Goal: Task Accomplishment & Management: Use online tool/utility

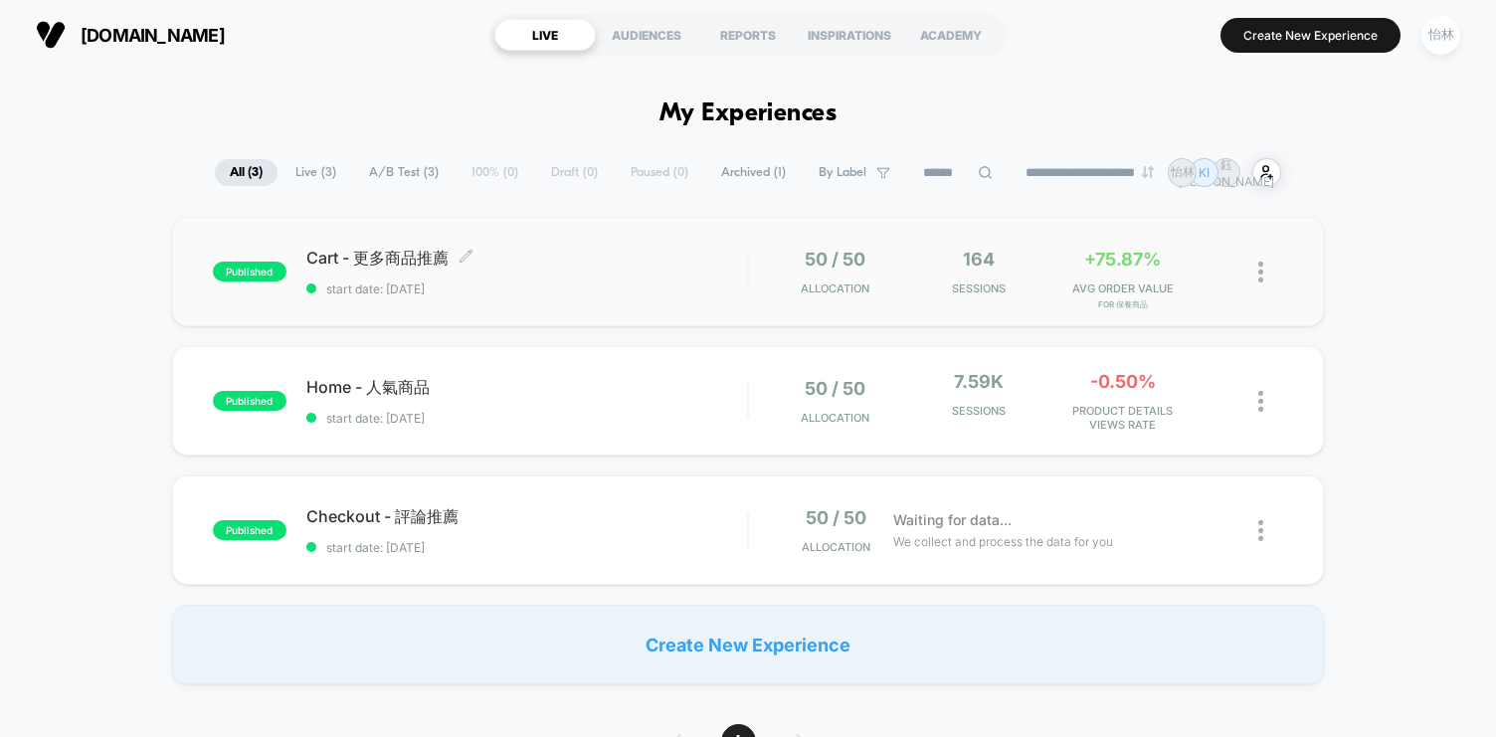
click at [596, 267] on span "Cart - 更多商品推薦 Click to edit experience details" at bounding box center [526, 259] width 441 height 22
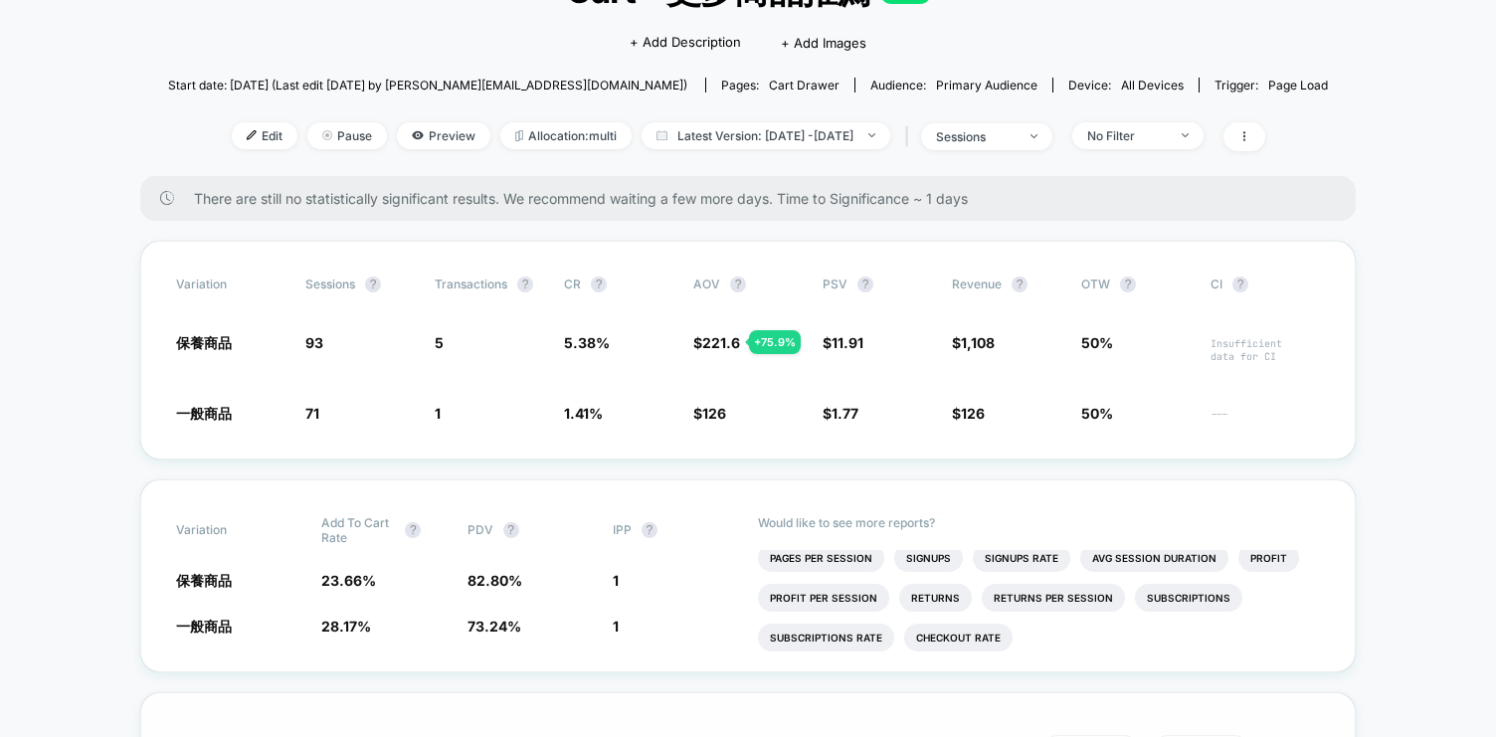
scroll to position [176, 0]
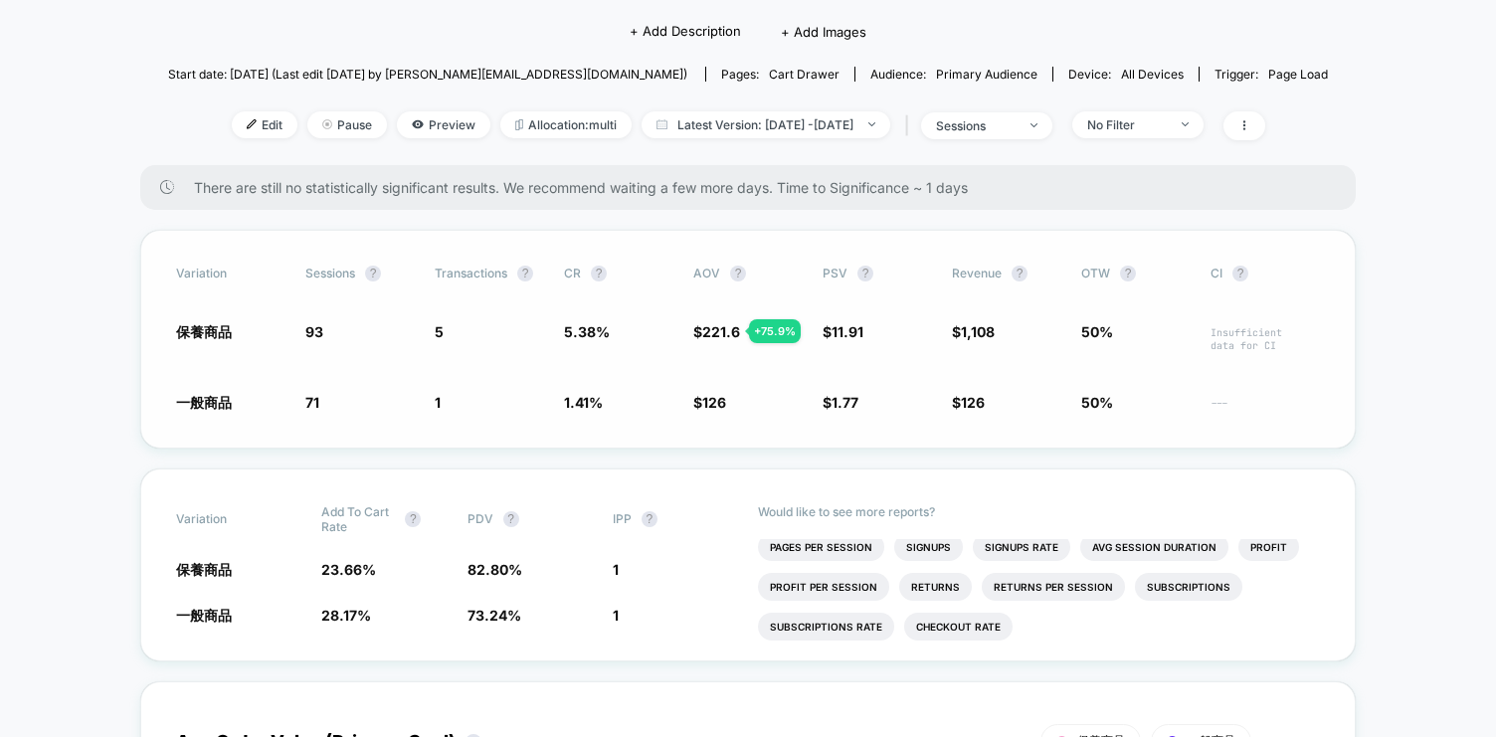
click at [780, 331] on div "+ 75.9 %" at bounding box center [775, 331] width 52 height 24
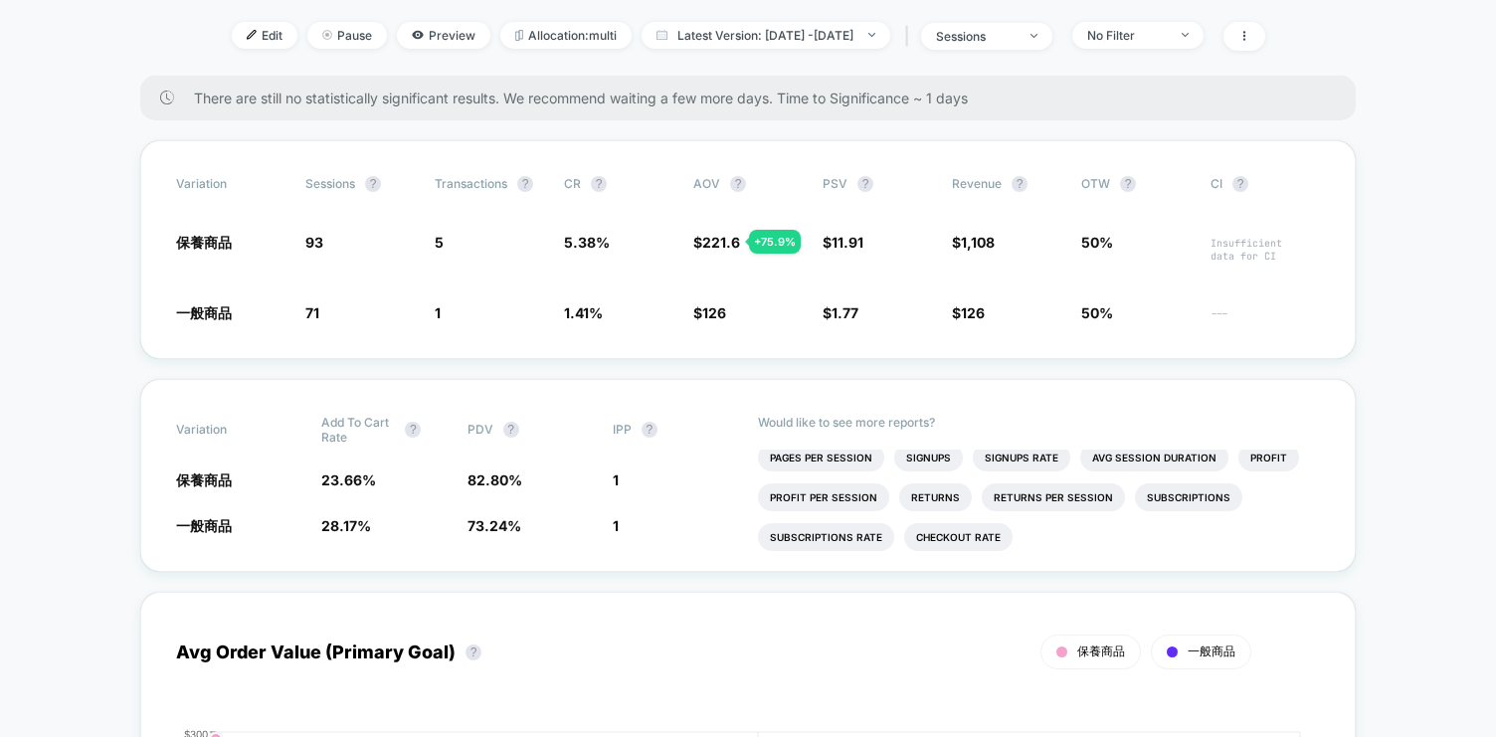
scroll to position [0, 0]
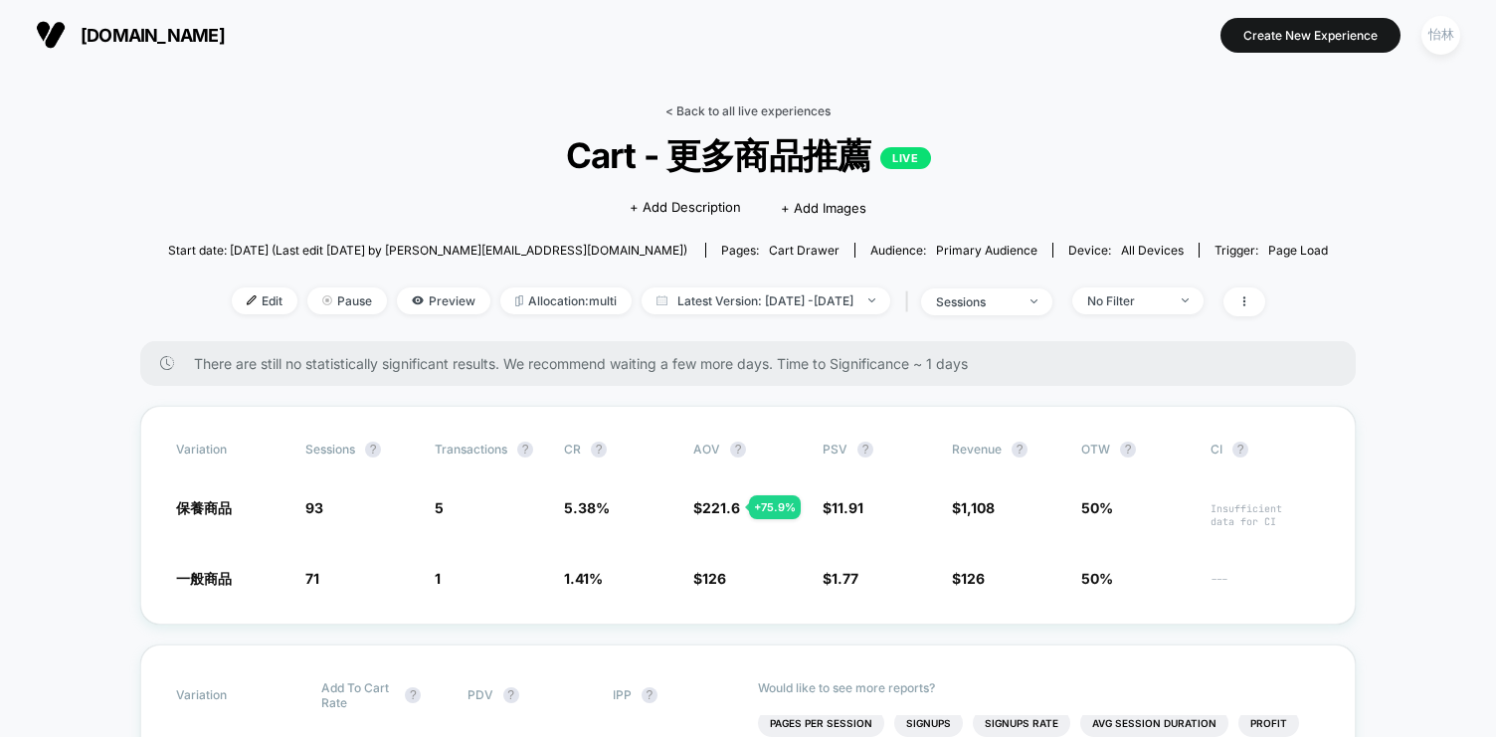
click at [697, 110] on link "< Back to all live experiences" at bounding box center [747, 110] width 165 height 15
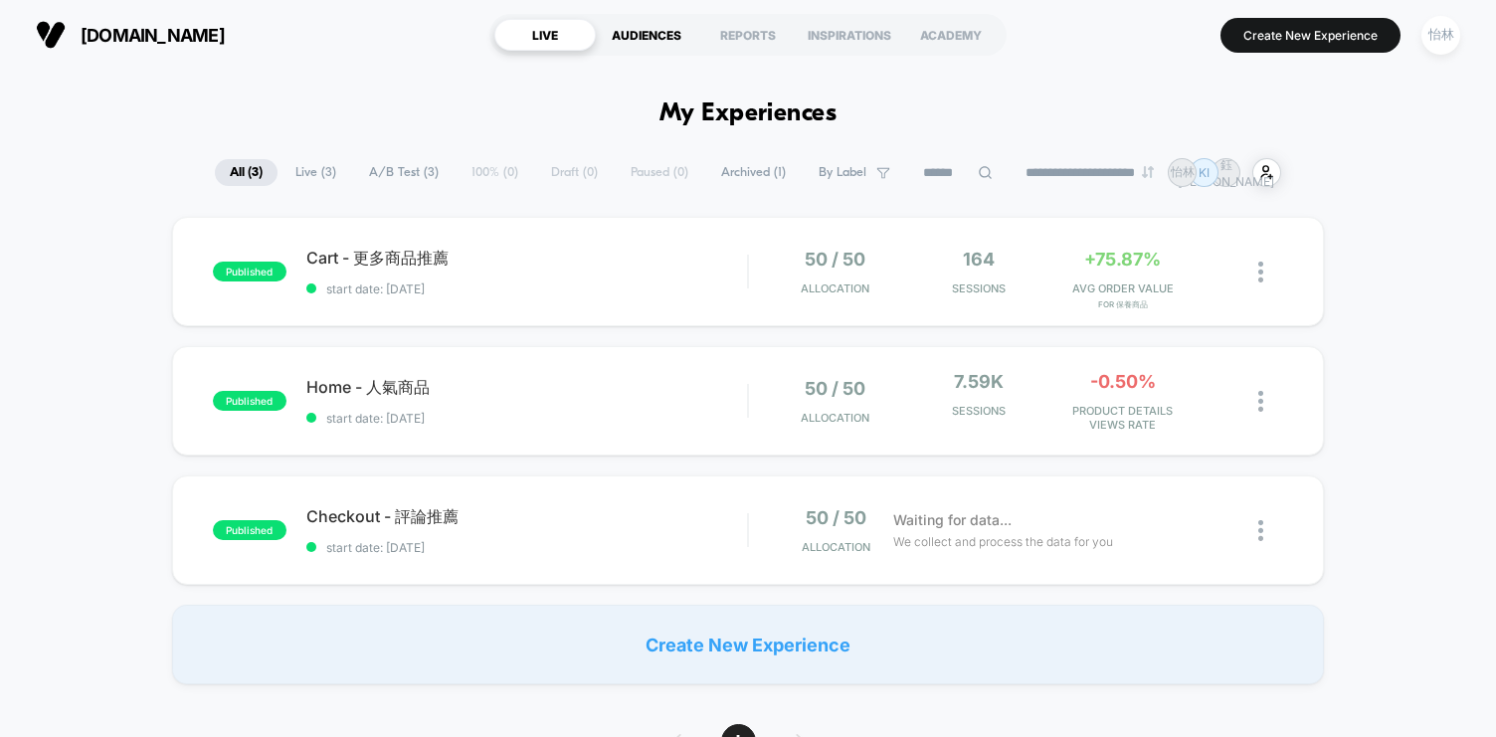
click at [626, 46] on div "AUDIENCES" at bounding box center [646, 35] width 101 height 32
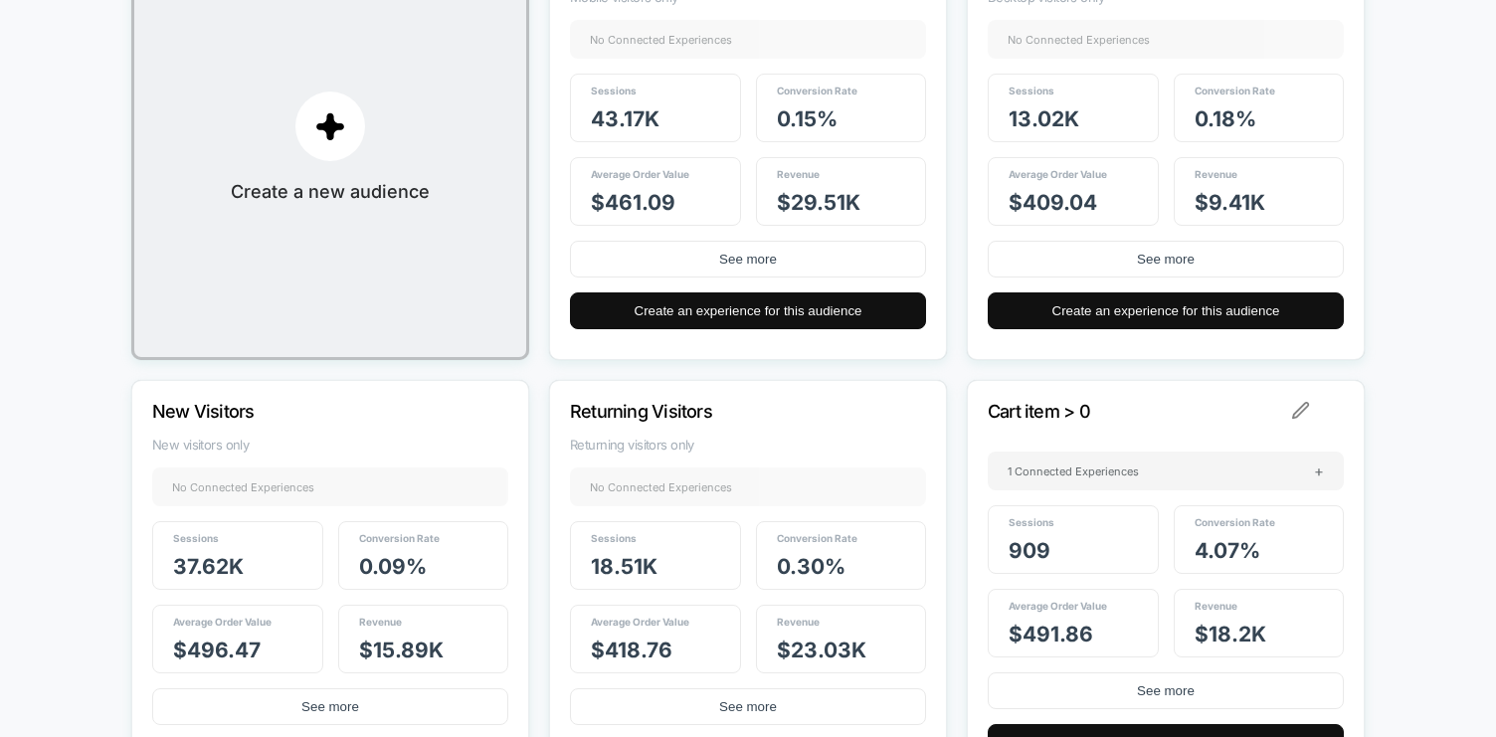
scroll to position [524, 0]
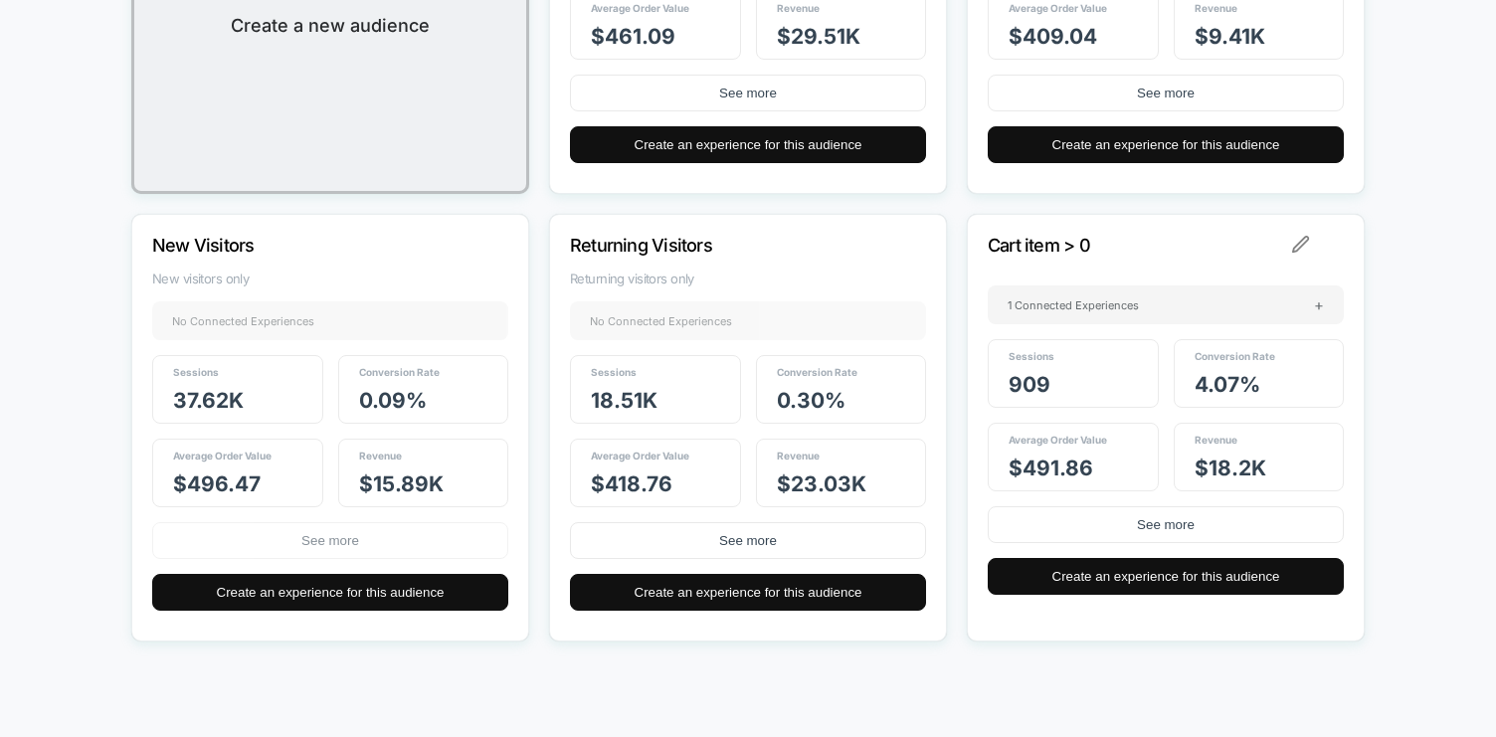
click at [304, 547] on button "See more" at bounding box center [330, 540] width 356 height 37
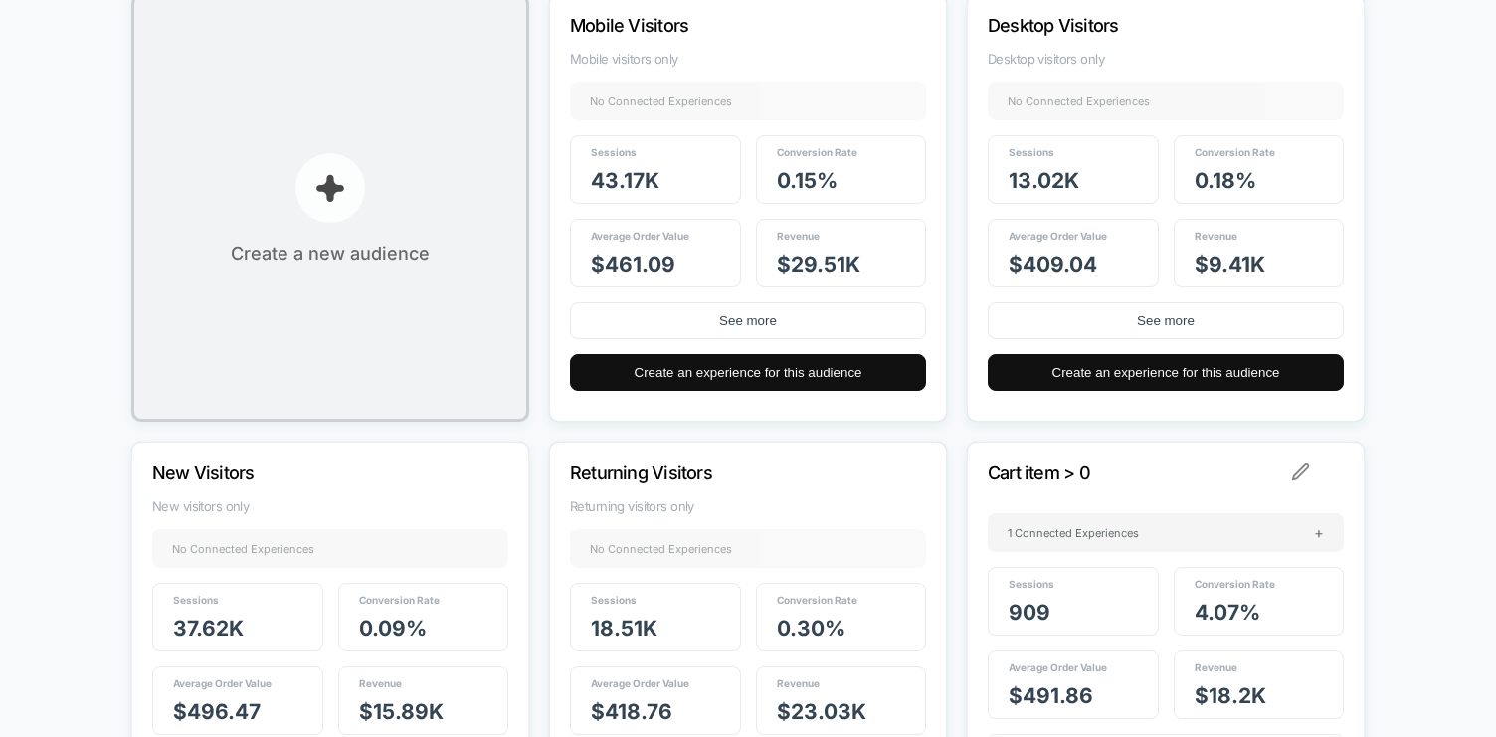
scroll to position [538, 0]
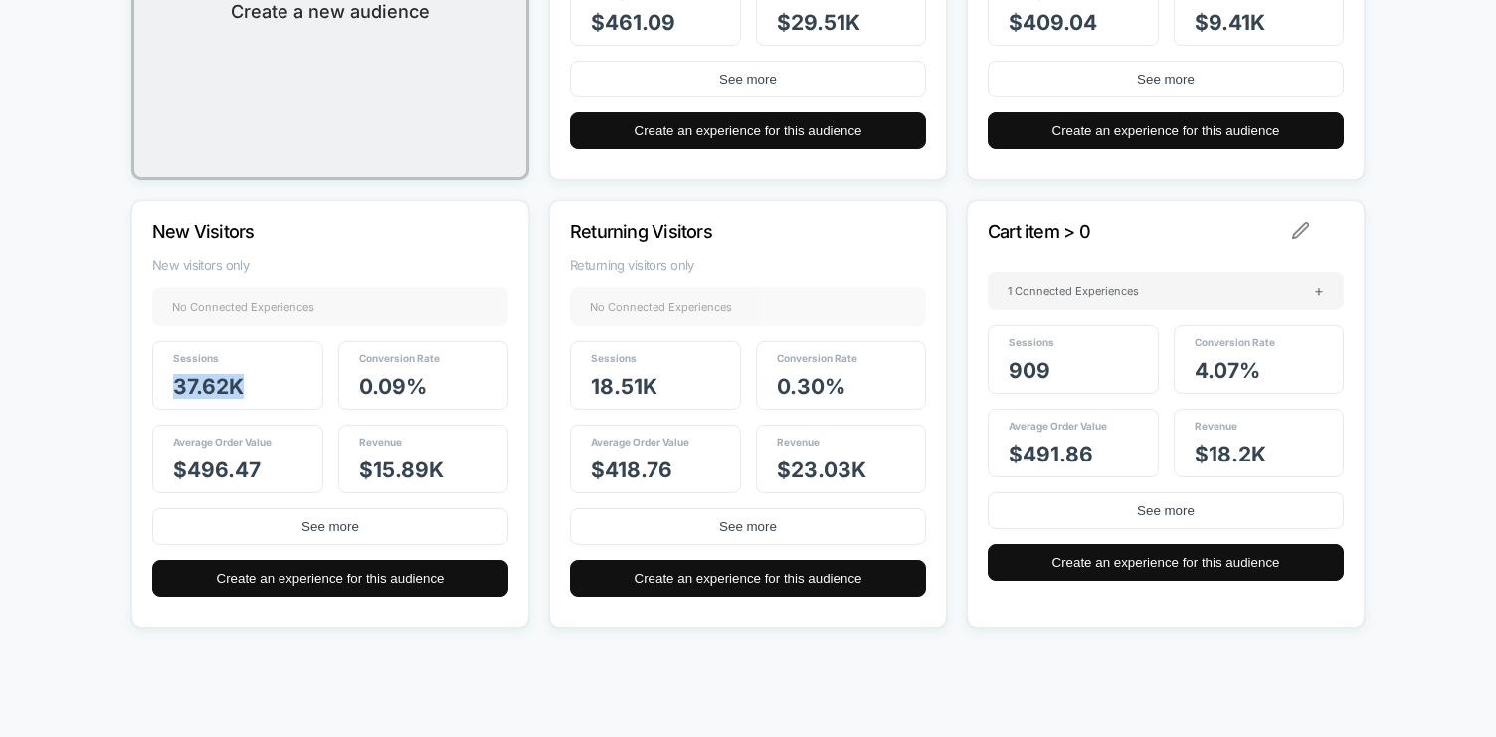
drag, startPoint x: 275, startPoint y: 394, endPoint x: 174, endPoint y: 374, distance: 103.4
click at [174, 374] on div "Sessions 37.62k" at bounding box center [237, 375] width 171 height 69
click at [330, 529] on button "See more" at bounding box center [330, 526] width 356 height 37
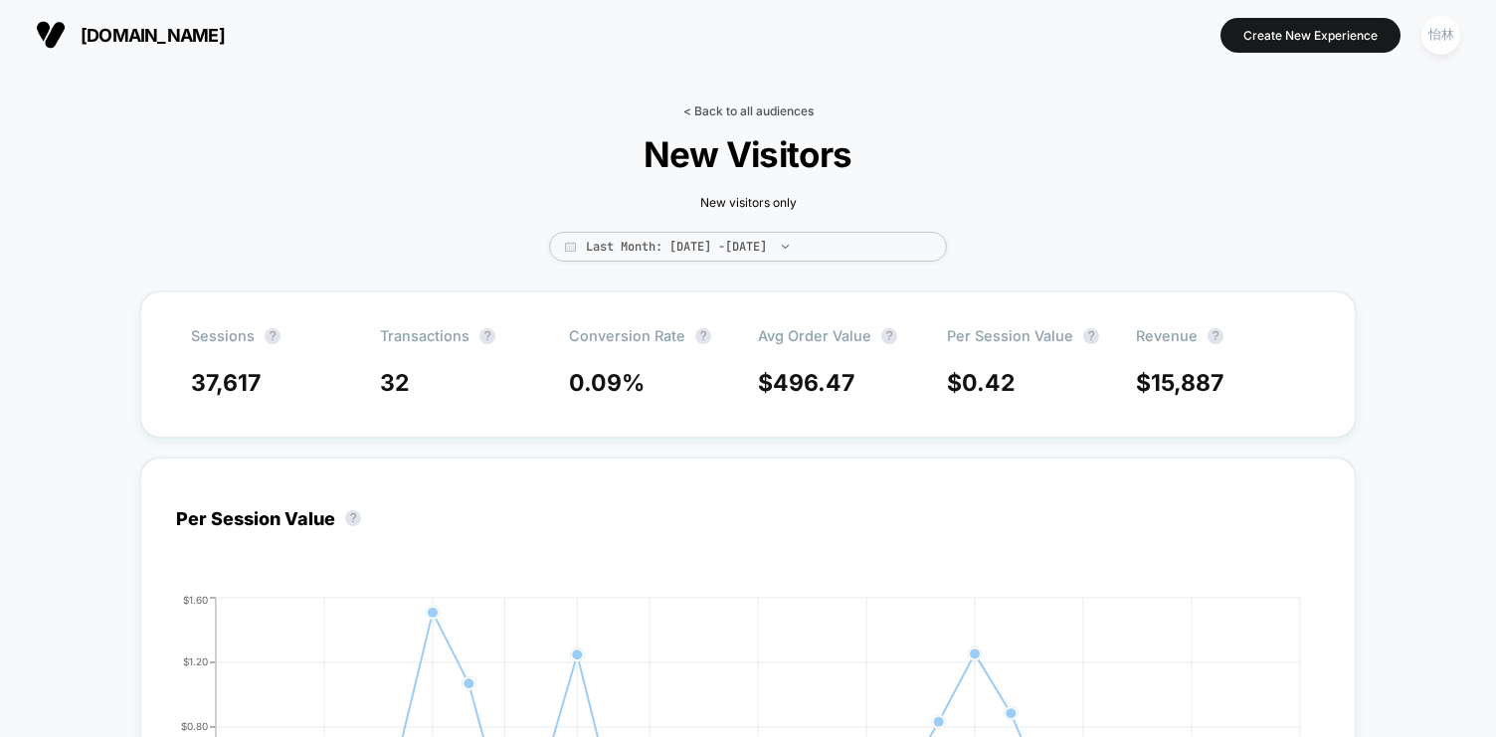
click at [717, 112] on link "< Back to all audiences" at bounding box center [748, 110] width 130 height 15
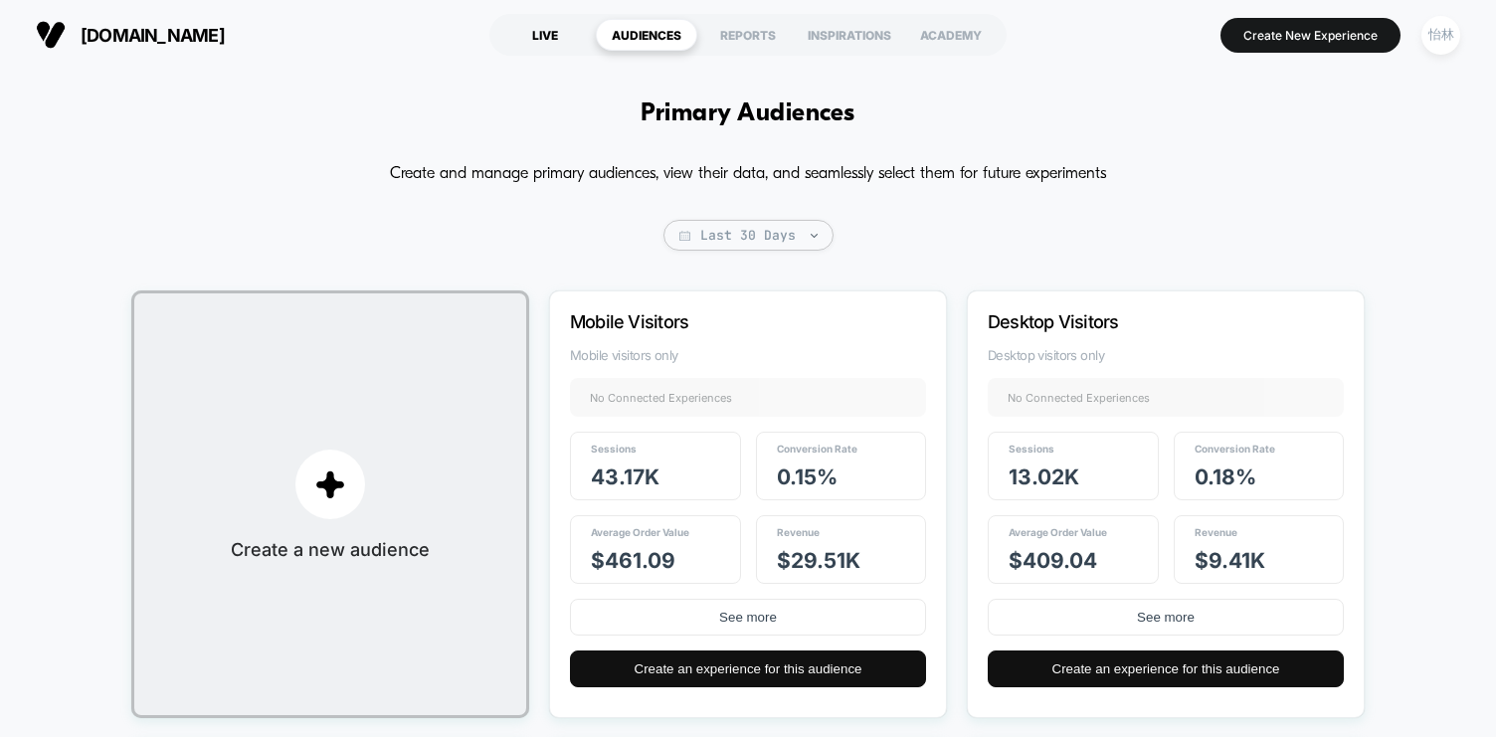
click at [555, 35] on div "LIVE" at bounding box center [544, 35] width 101 height 32
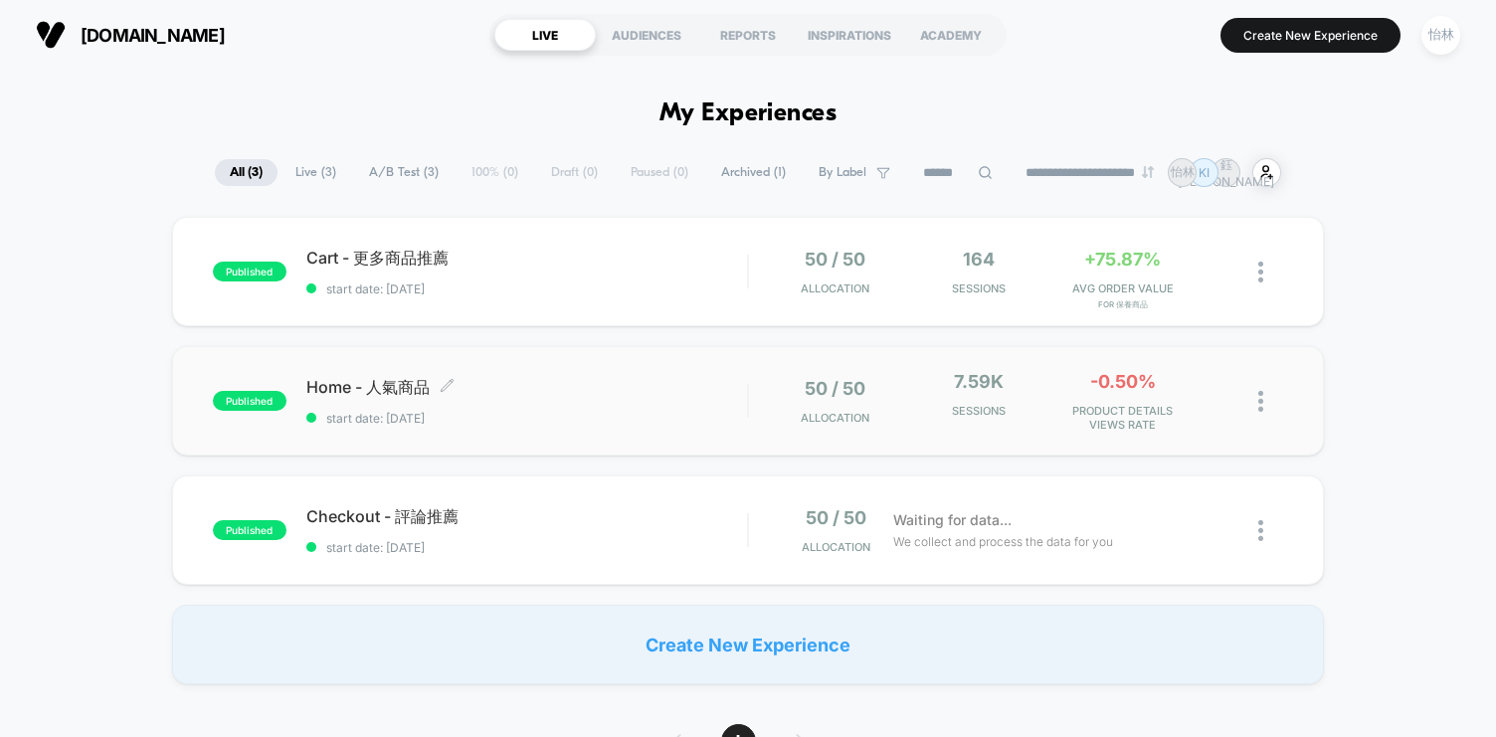
click at [564, 406] on div "Home - 人氣商品 Click to edit experience details Click to edit experience details s…" at bounding box center [526, 401] width 441 height 49
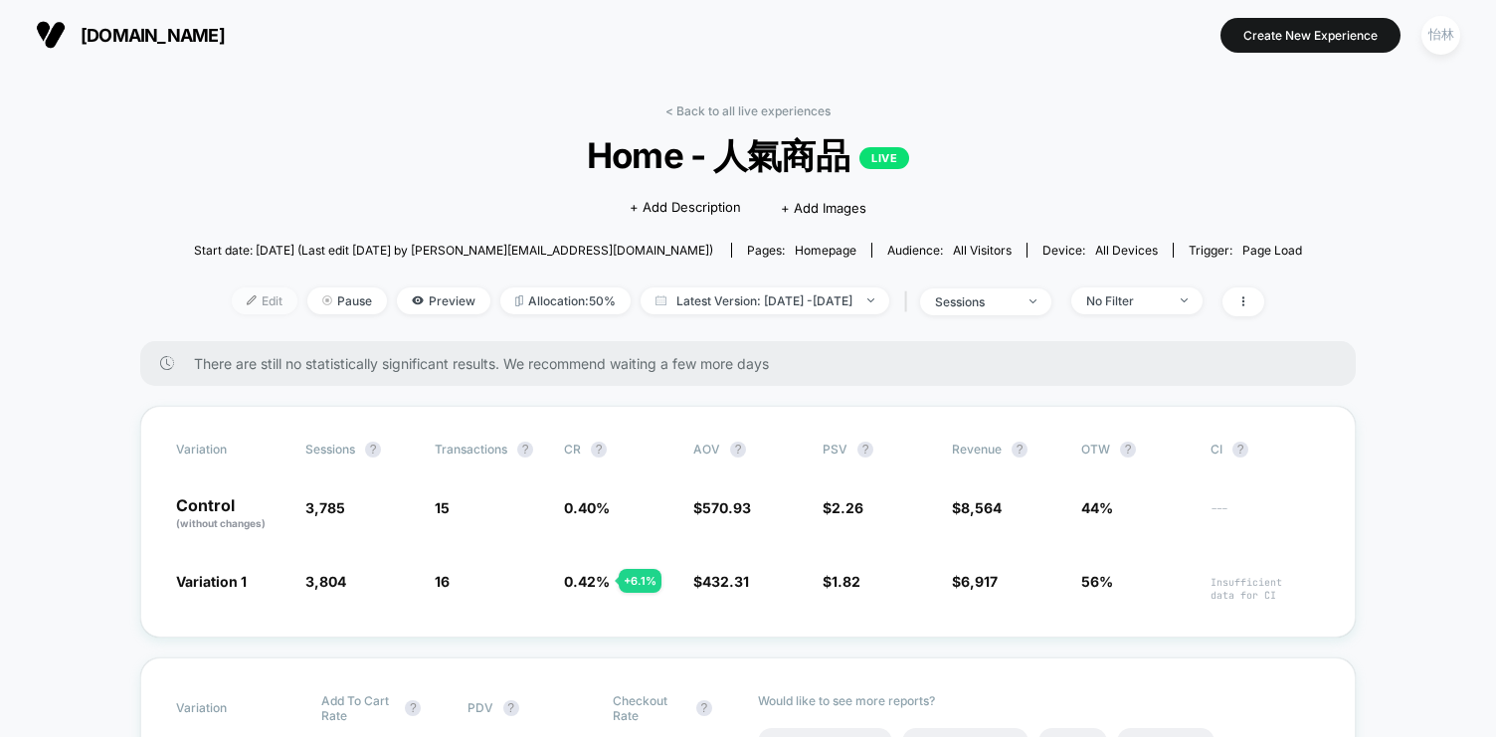
click at [254, 296] on span "Edit" at bounding box center [265, 300] width 66 height 27
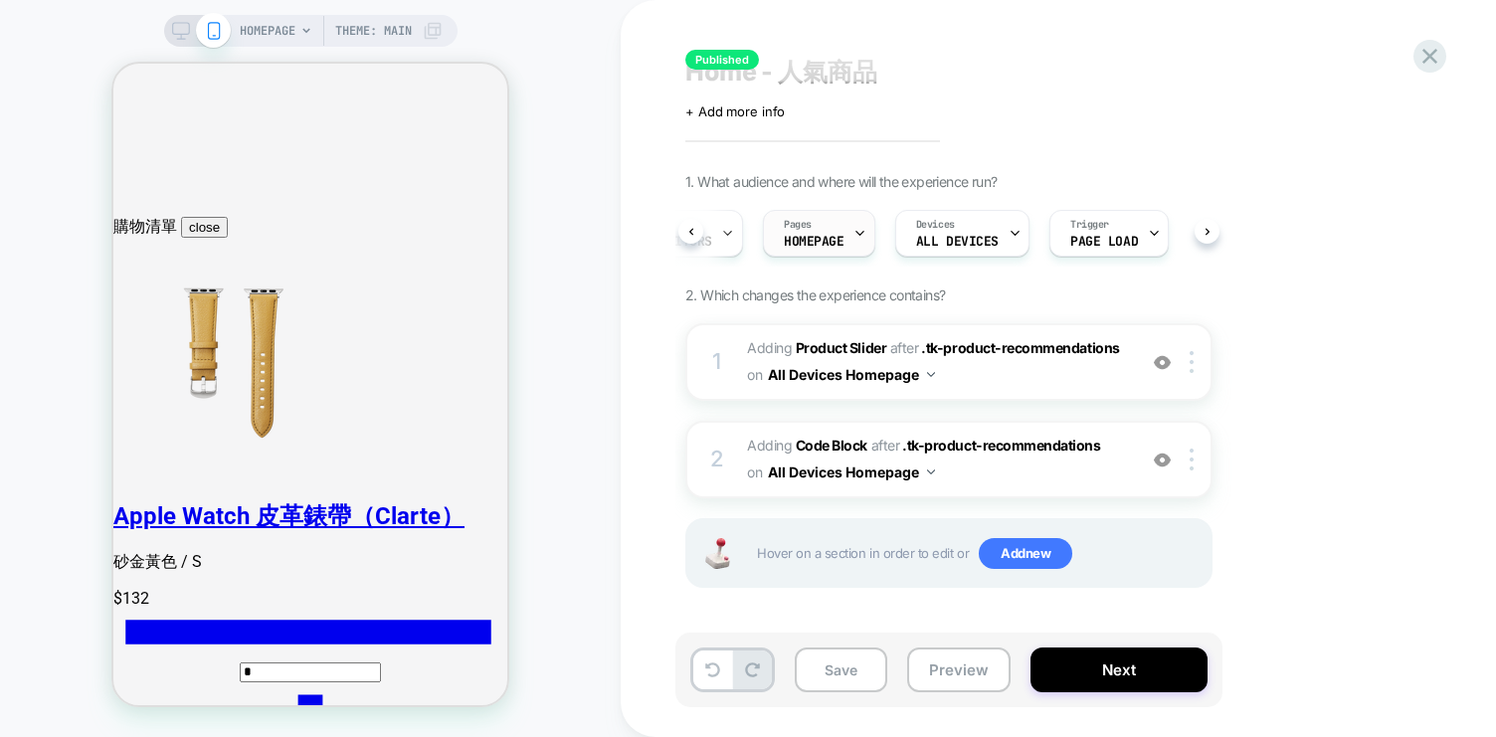
scroll to position [0, 112]
click at [1110, 646] on div "Save Preview Next" at bounding box center [948, 670] width 547 height 75
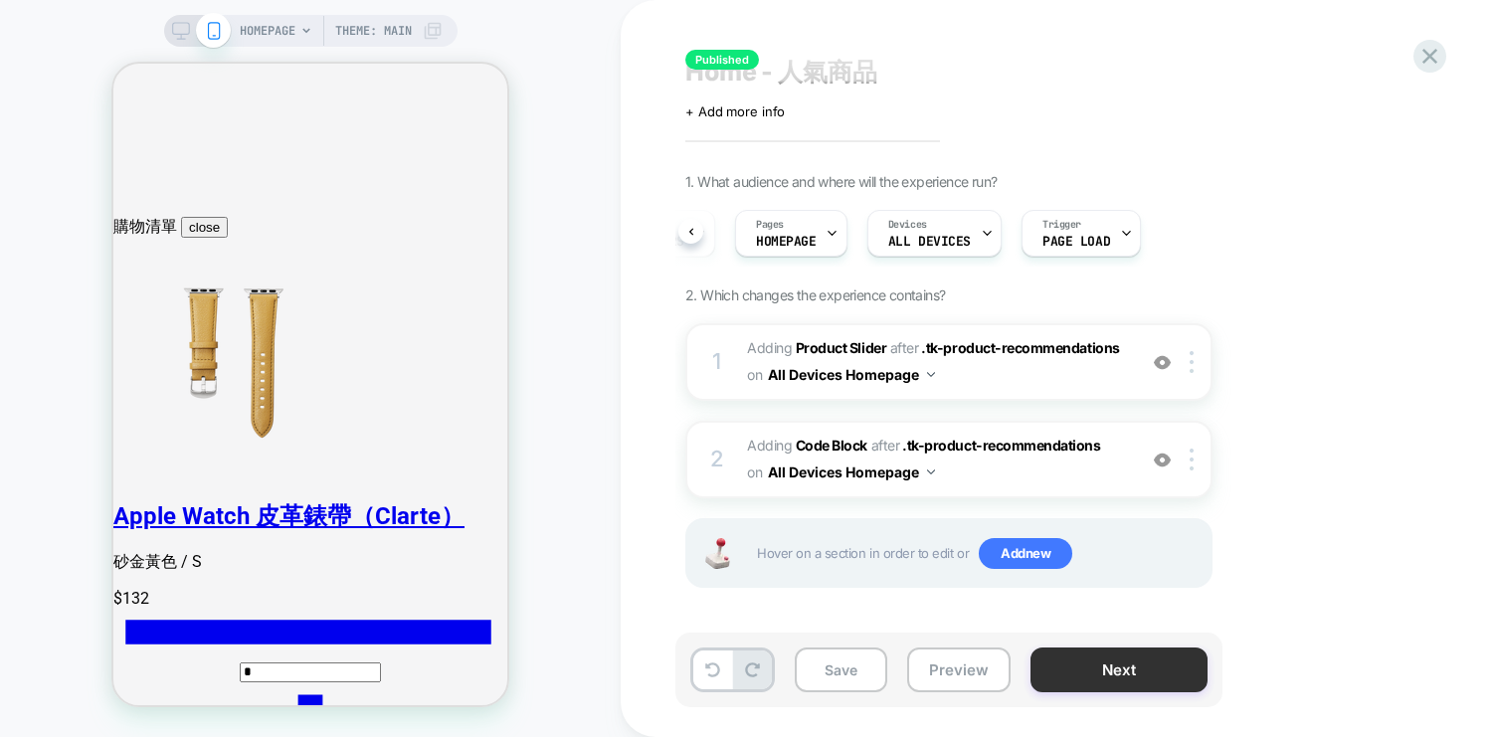
click at [1094, 684] on button "Next" at bounding box center [1118, 669] width 177 height 45
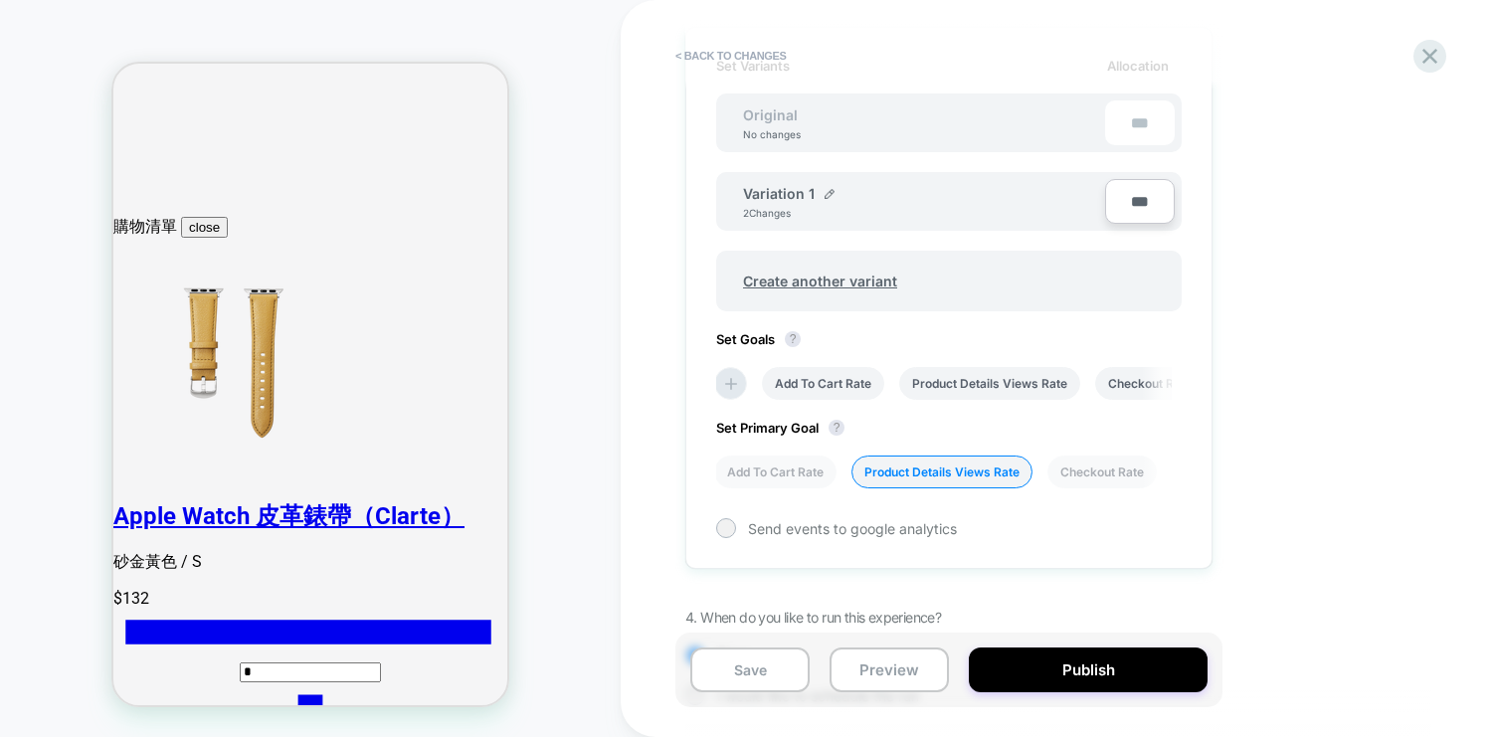
scroll to position [702, 0]
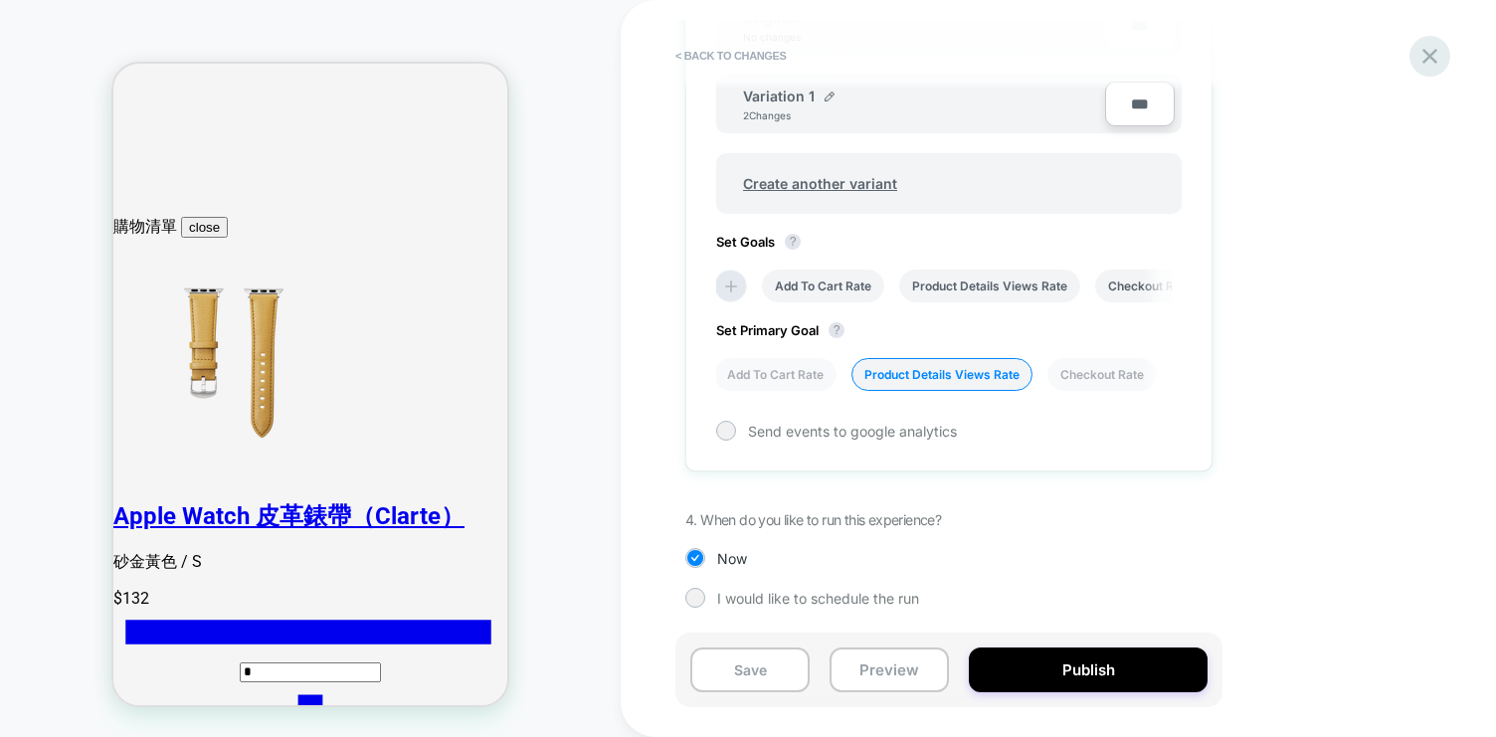
click at [1432, 55] on icon at bounding box center [1429, 56] width 15 height 15
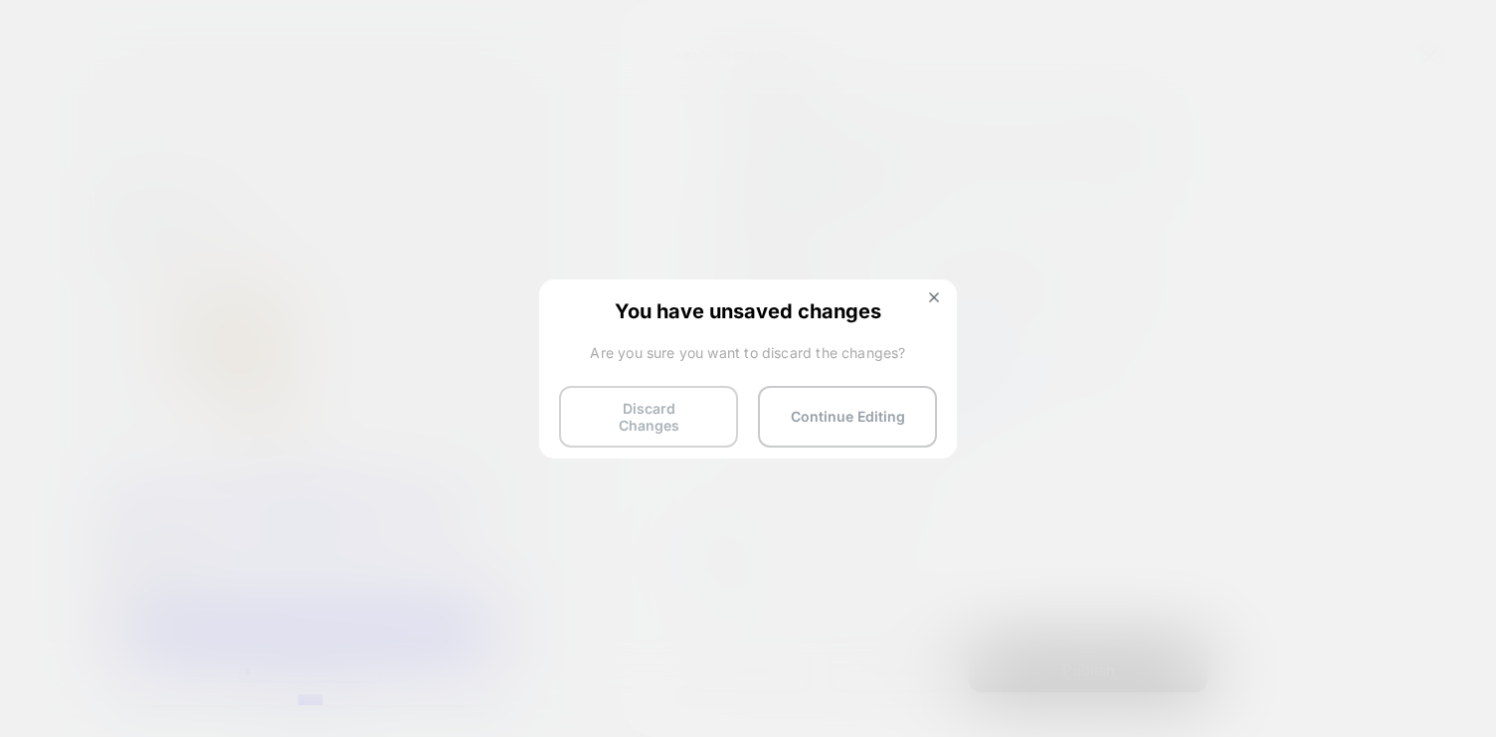
click at [647, 420] on button "Discard Changes" at bounding box center [648, 417] width 179 height 62
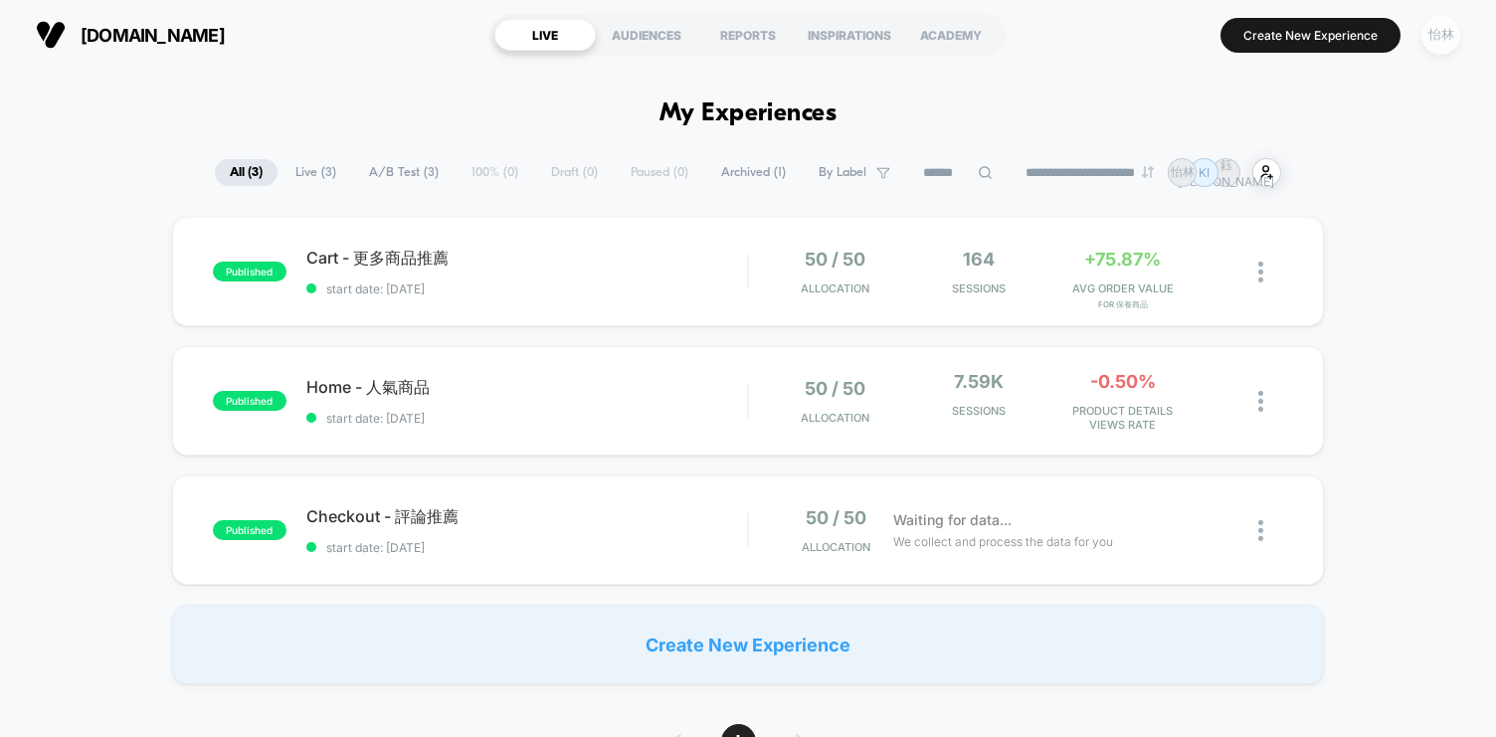
click at [1429, 47] on div "怡林" at bounding box center [1440, 35] width 39 height 39
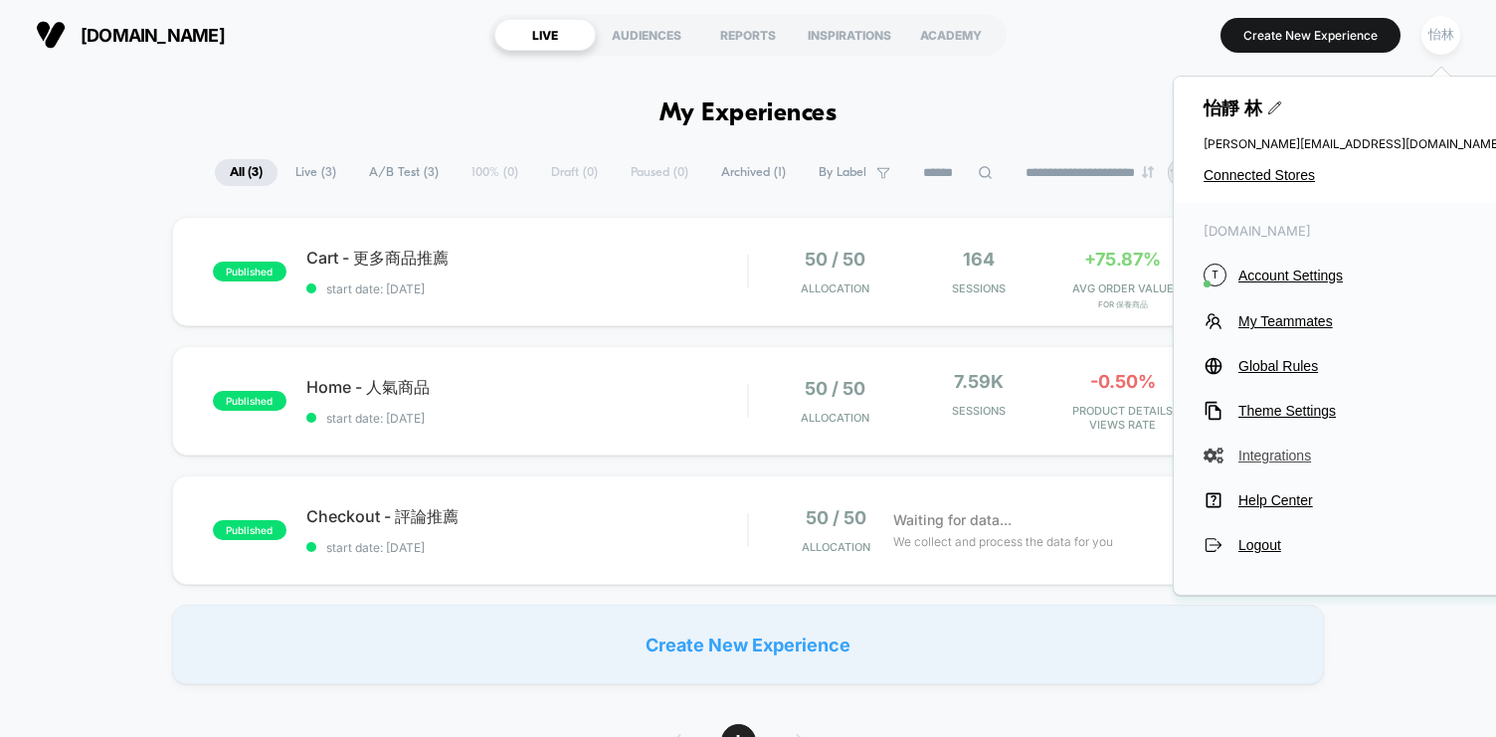
click at [1291, 457] on span "Integrations" at bounding box center [1370, 456] width 264 height 16
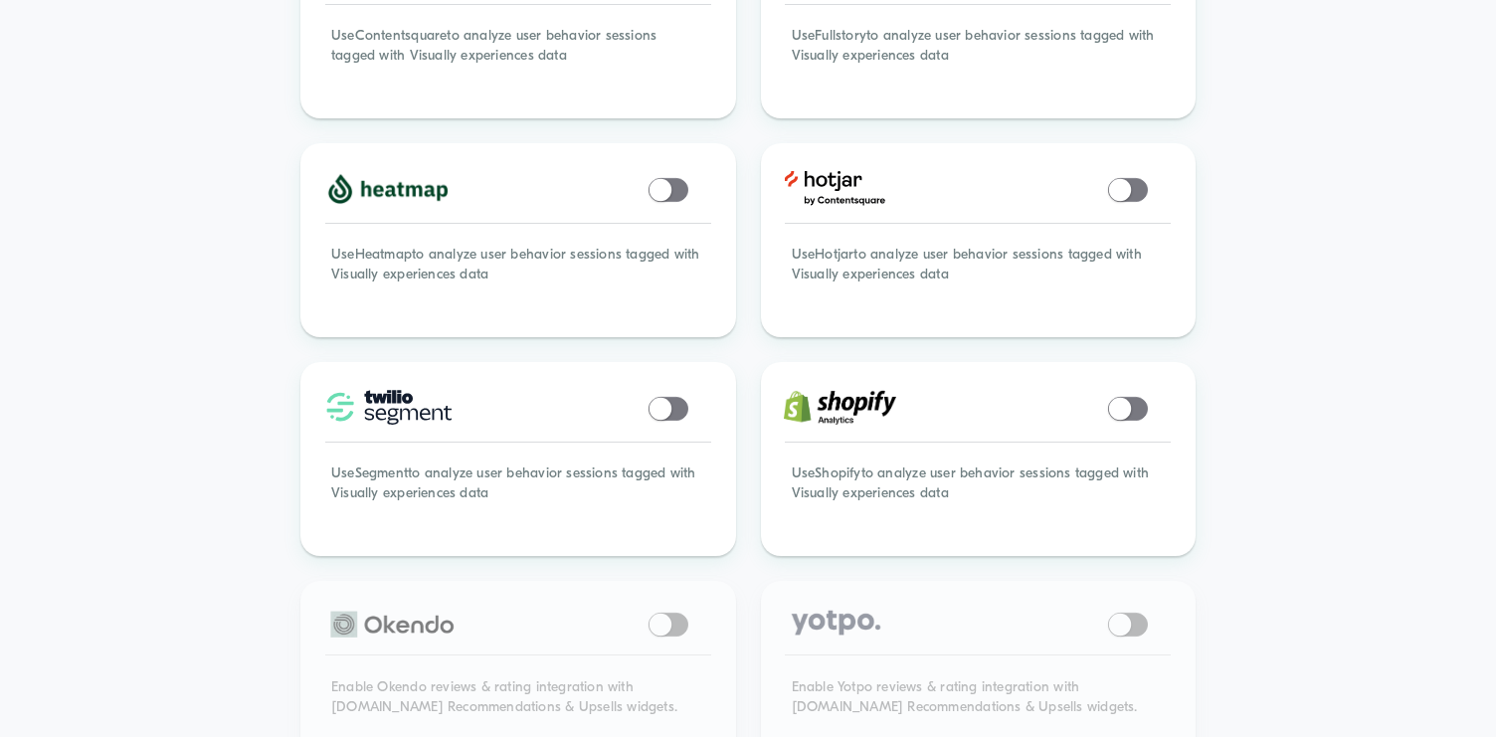
scroll to position [926, 0]
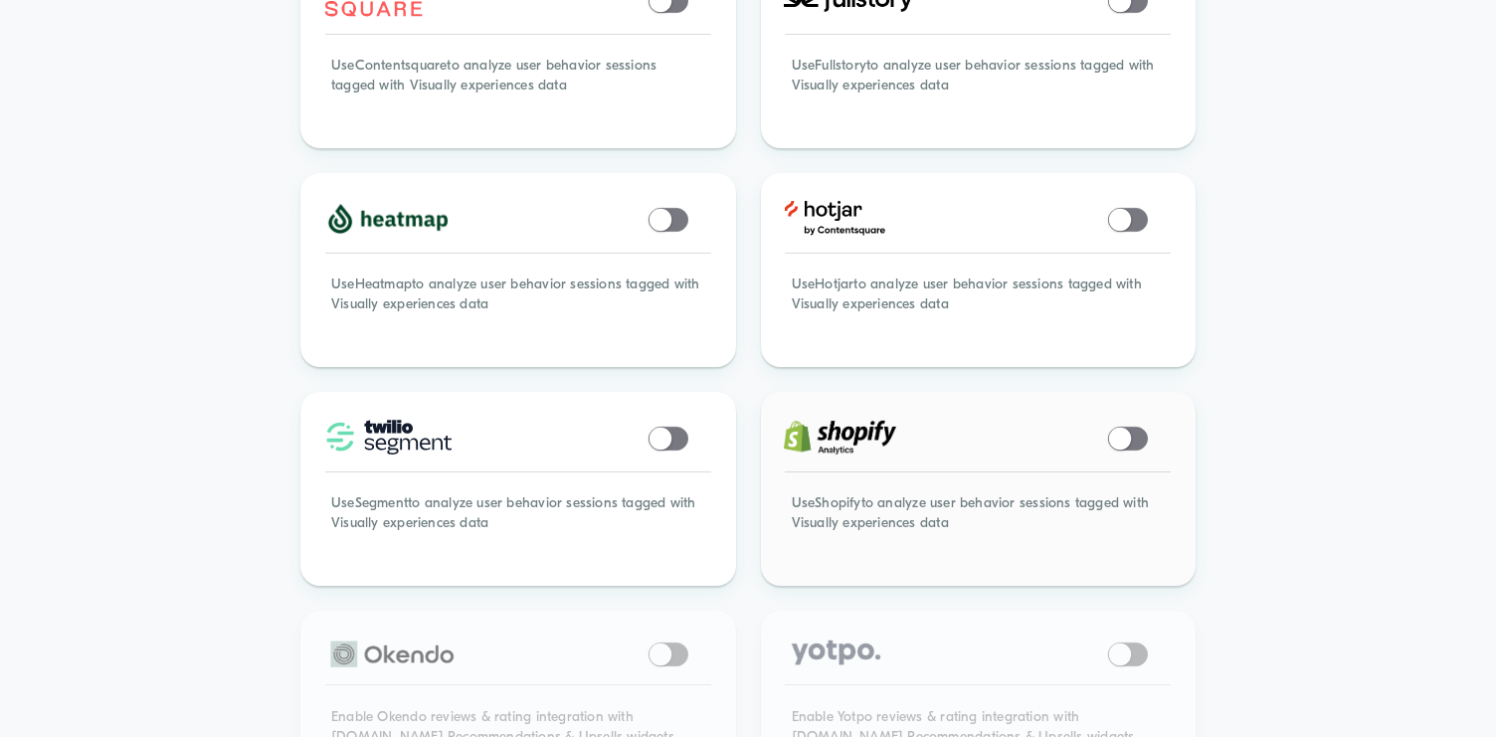
click at [1128, 431] on span at bounding box center [1128, 439] width 40 height 24
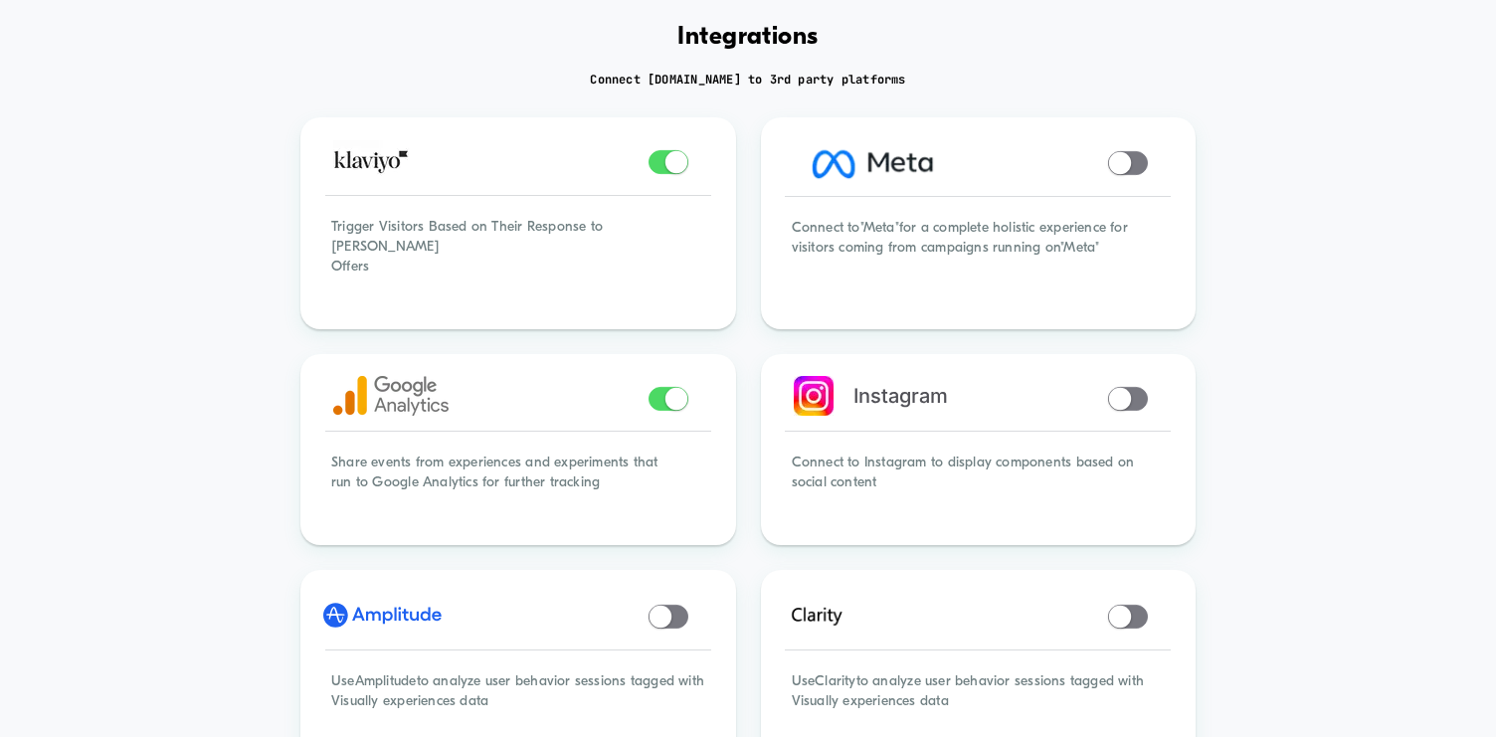
scroll to position [0, 0]
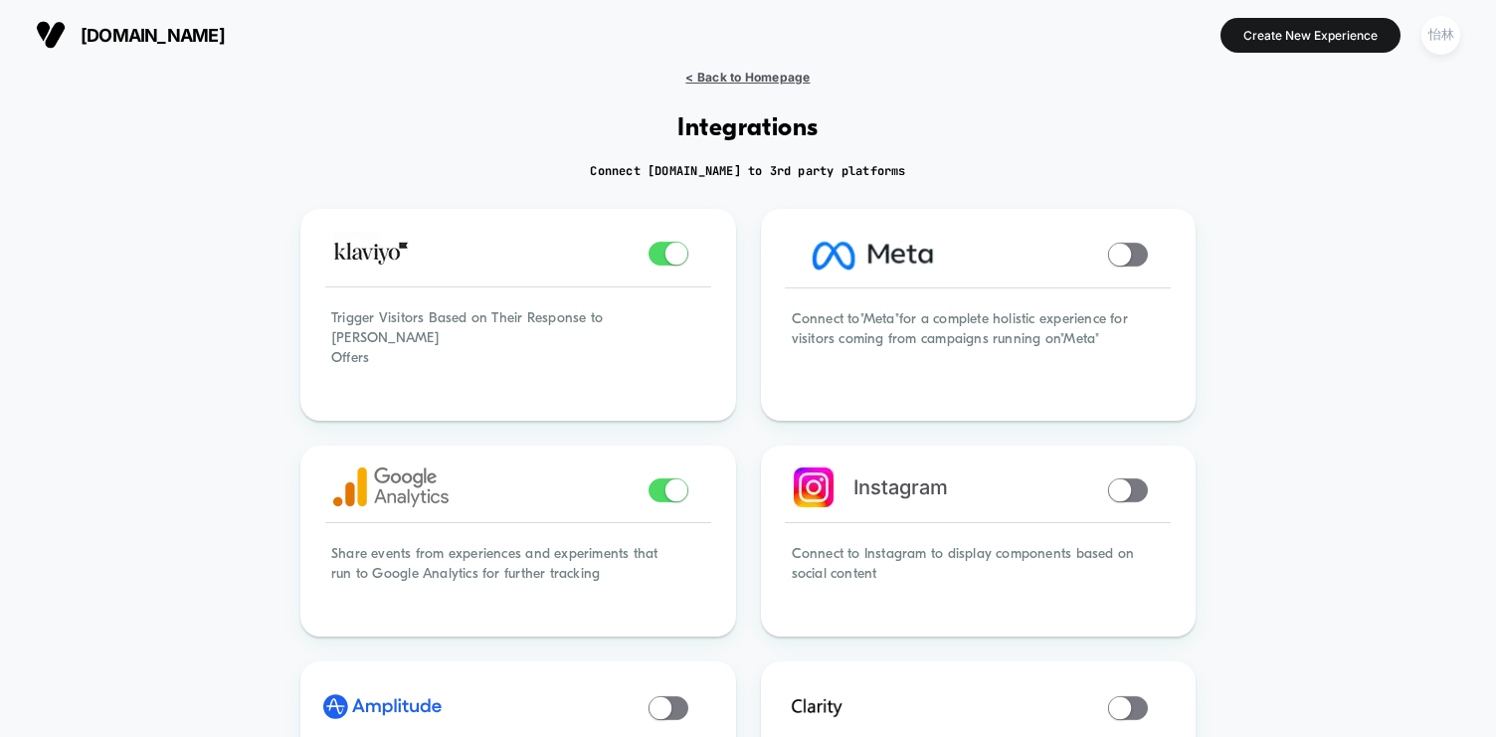
click at [768, 78] on span "< Back to Homepage" at bounding box center [747, 77] width 124 height 15
